Goal: Transaction & Acquisition: Purchase product/service

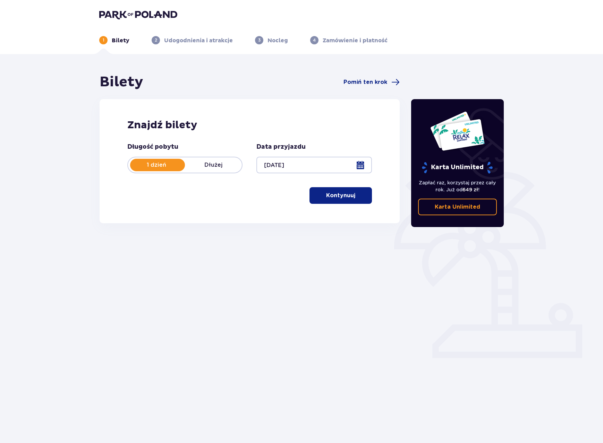
click at [330, 198] on p "Kontynuuj" at bounding box center [340, 196] width 29 height 8
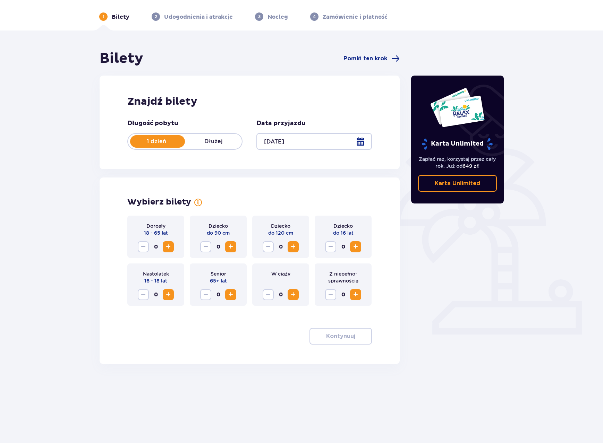
scroll to position [25, 0]
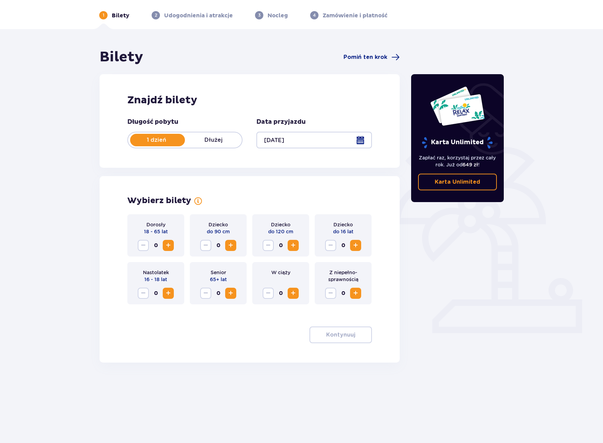
click at [167, 246] on span "Increase" at bounding box center [168, 245] width 8 height 8
click at [344, 333] on p "Kontynuuj" at bounding box center [340, 335] width 29 height 8
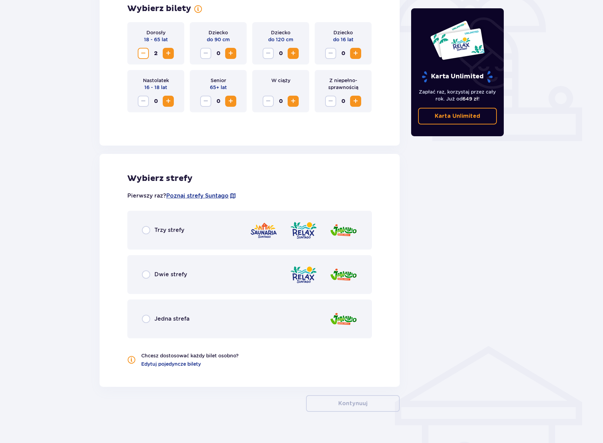
scroll to position [228, 0]
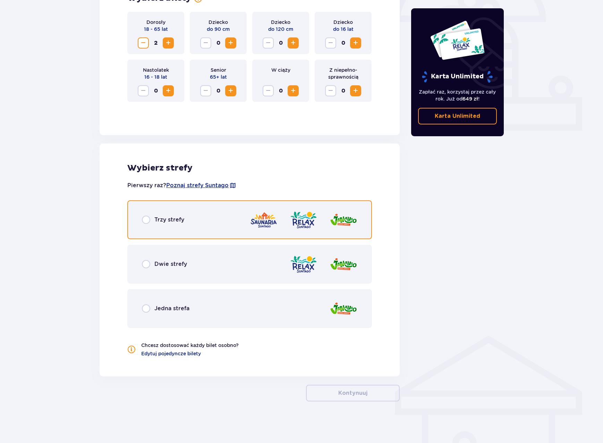
click at [147, 218] on input "radio" at bounding box center [146, 220] width 8 height 8
radio input "true"
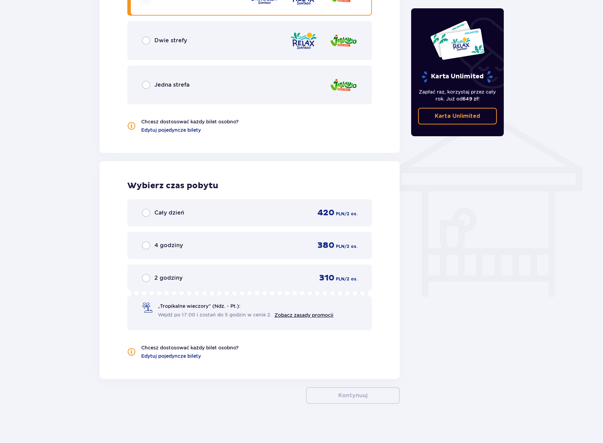
scroll to position [454, 0]
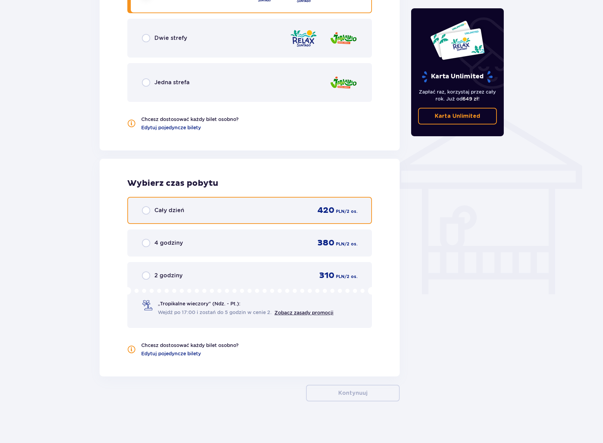
click at [144, 210] on input "radio" at bounding box center [146, 210] width 8 height 8
radio input "true"
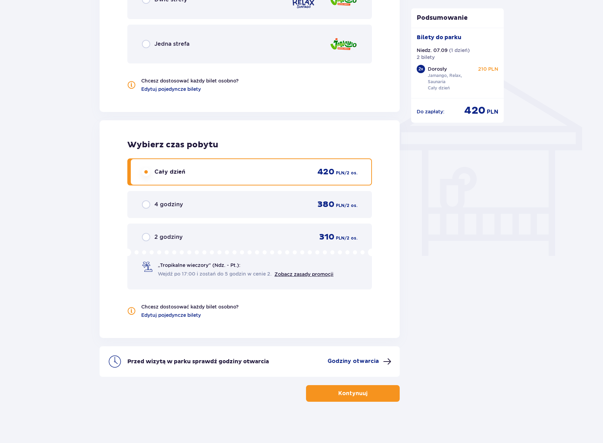
scroll to position [492, 0]
click at [388, 363] on span at bounding box center [387, 361] width 8 height 8
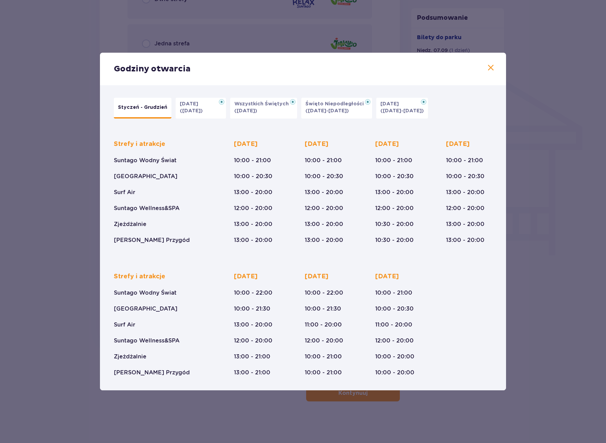
click at [489, 69] on span at bounding box center [490, 68] width 8 height 8
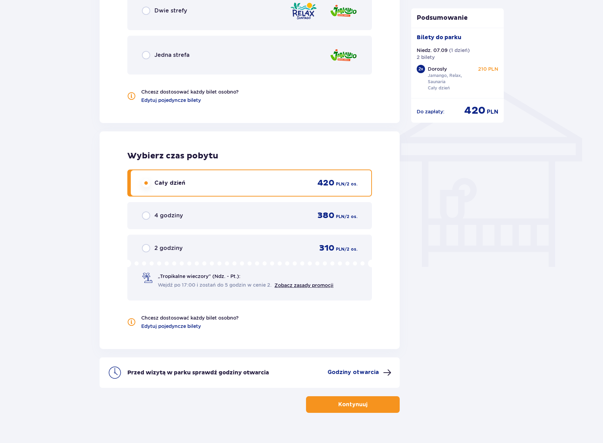
scroll to position [492, 0]
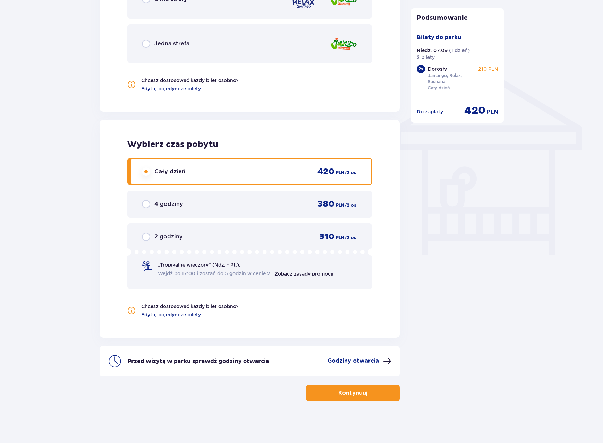
click at [358, 395] on p "Kontynuuj" at bounding box center [352, 393] width 29 height 8
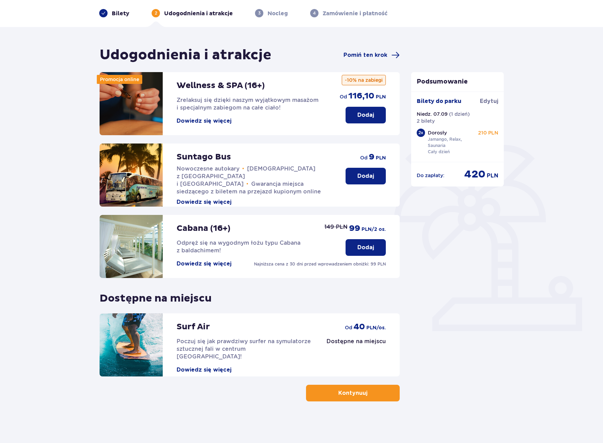
click at [365, 394] on span "button" at bounding box center [369, 393] width 8 height 8
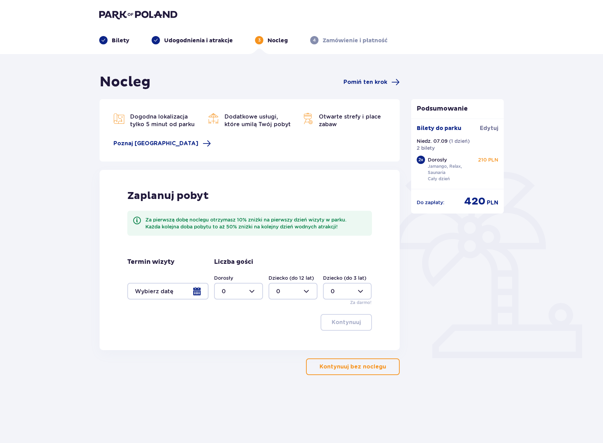
click at [356, 365] on p "Kontynuuj bez noclegu" at bounding box center [352, 367] width 67 height 8
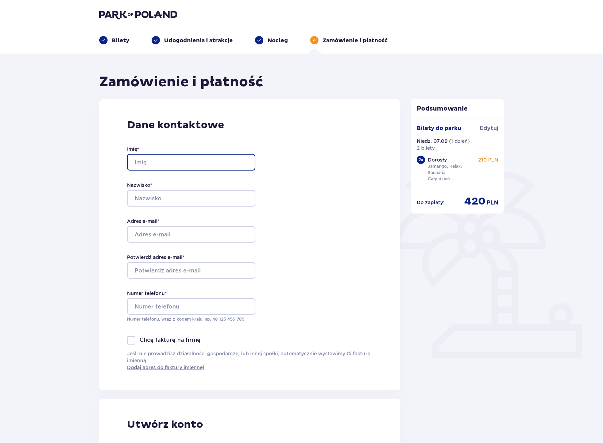
click at [188, 164] on input "Imię *" at bounding box center [191, 162] width 128 height 17
type input "Emil"
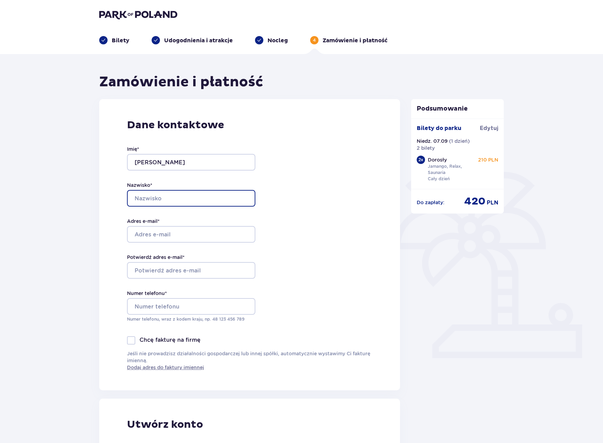
click at [157, 196] on input "Nazwisko *" at bounding box center [191, 198] width 128 height 17
type input "Korycki"
drag, startPoint x: 160, startPoint y: 235, endPoint x: 166, endPoint y: 236, distance: 6.3
click at [160, 235] on input "Adres e-mail *" at bounding box center [191, 234] width 128 height 17
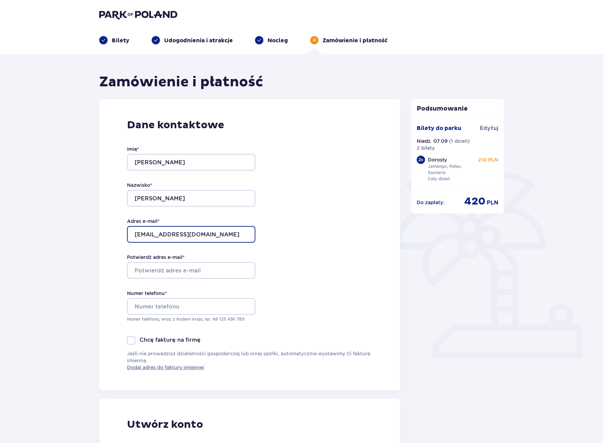
type input "emillo11k@gmail.com"
click at [182, 270] on input "Potwierdź adres e-mail *" at bounding box center [191, 270] width 128 height 17
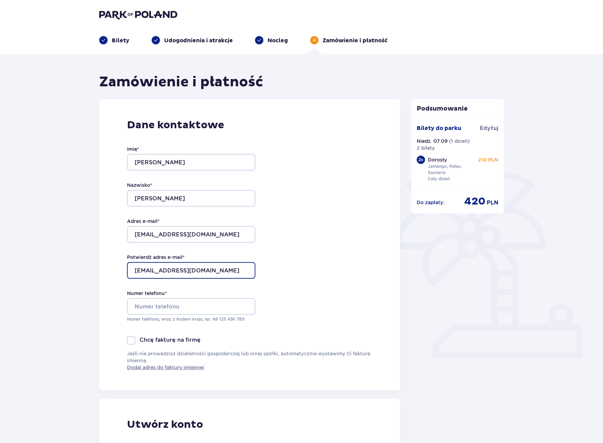
type input "emillo11k@gmial.com"
click at [167, 308] on input "Numer telefonu *" at bounding box center [191, 306] width 128 height 17
type input "739242522"
click at [112, 292] on div "Dane kontaktowe Imię * Emil Nazwisko * Korycki Adres e-mail * emillo11k@gmail.c…" at bounding box center [249, 244] width 301 height 291
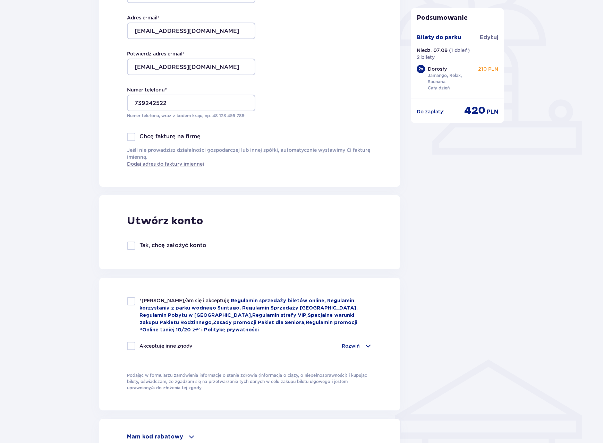
scroll to position [208, 0]
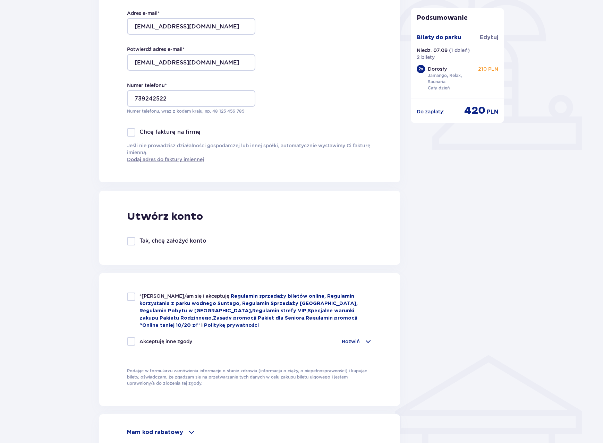
click at [131, 296] on div at bounding box center [131, 297] width 8 height 8
checkbox input "true"
click at [366, 342] on span at bounding box center [368, 341] width 8 height 8
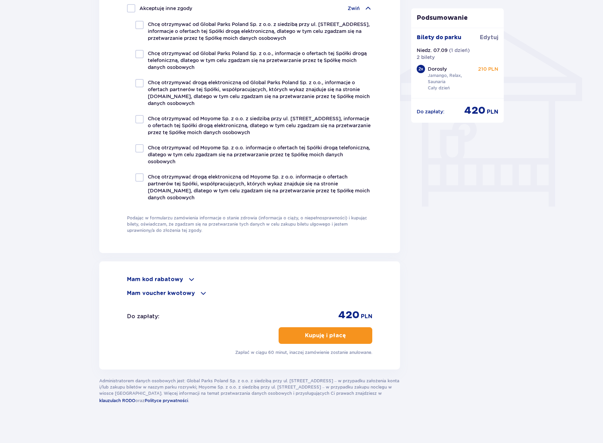
scroll to position [542, 0]
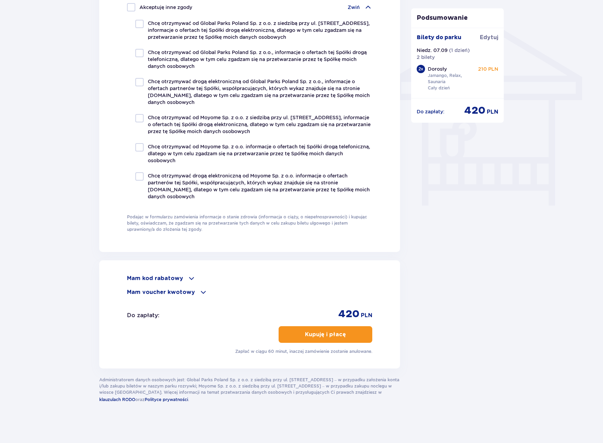
click at [322, 335] on p "Kupuję i płacę" at bounding box center [325, 335] width 41 height 8
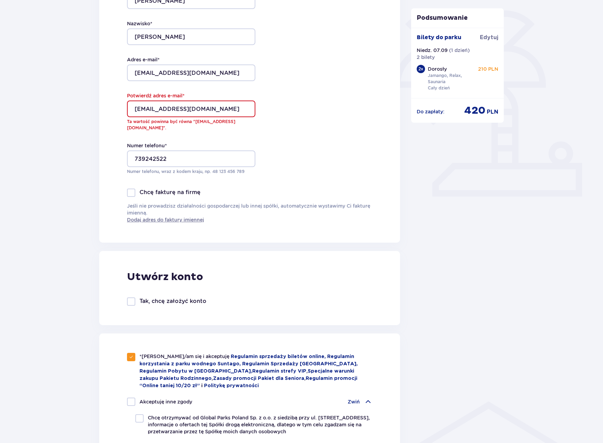
scroll to position [158, 0]
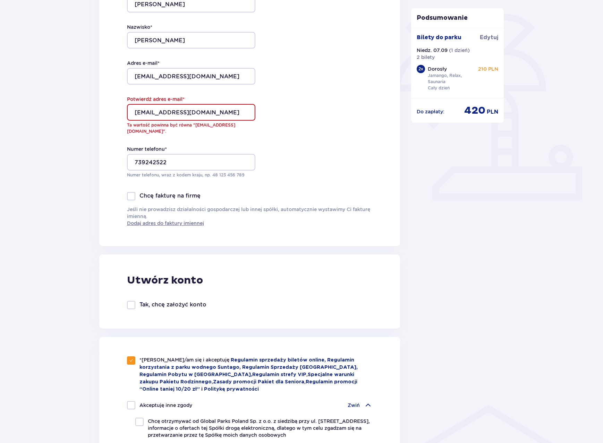
click at [180, 114] on input "emillo11k@gmial.com" at bounding box center [191, 112] width 128 height 17
type input "emillo11k@gmail.com"
click at [272, 149] on div "Dane kontaktowe Imię * Emil Nazwisko * Korycki Adres e-mail * emillo11k@gmail.c…" at bounding box center [249, 93] width 301 height 305
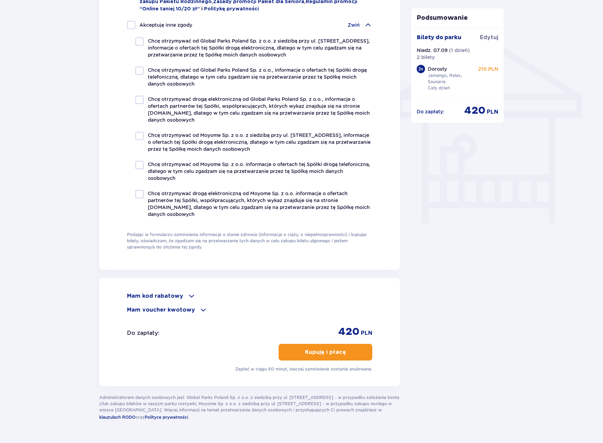
scroll to position [542, 0]
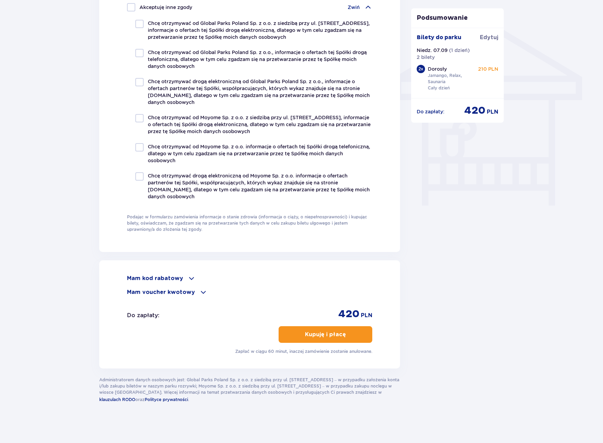
click at [352, 337] on button "Kupuję i płacę" at bounding box center [325, 334] width 94 height 17
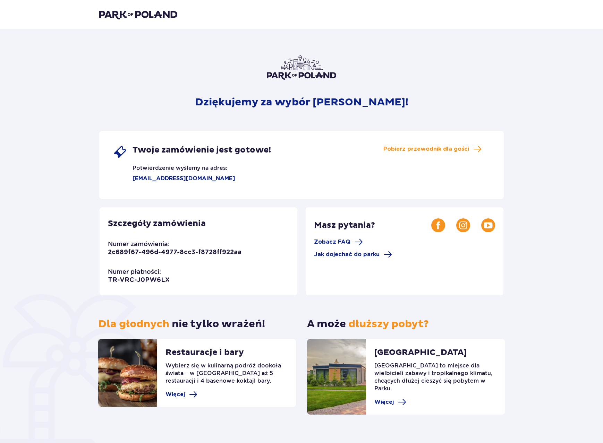
click at [186, 403] on div "Restauracje i bary Wybierz się w kulinarną podróż dookoła świata – w parku czek…" at bounding box center [226, 373] width 122 height 68
click at [190, 393] on span at bounding box center [193, 395] width 8 height 8
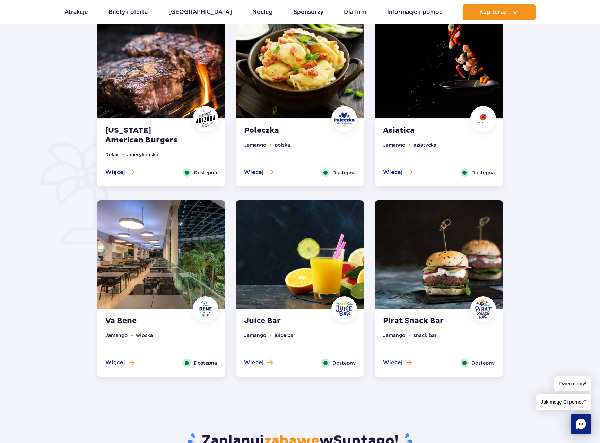
scroll to position [382, 0]
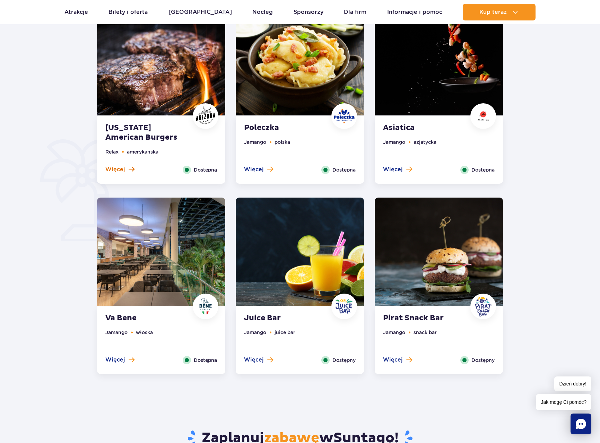
click at [122, 168] on span "Więcej" at bounding box center [115, 170] width 20 height 8
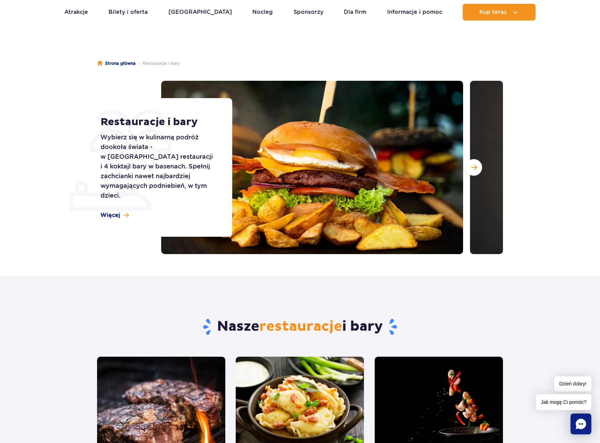
scroll to position [0, 0]
